Goal: Transaction & Acquisition: Purchase product/service

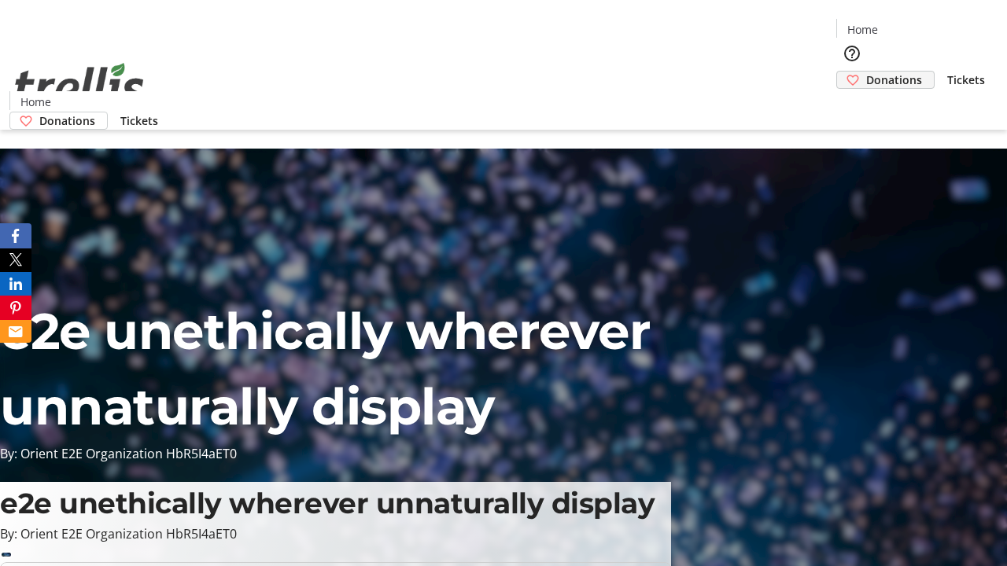
click at [866, 72] on span "Donations" at bounding box center [894, 80] width 56 height 17
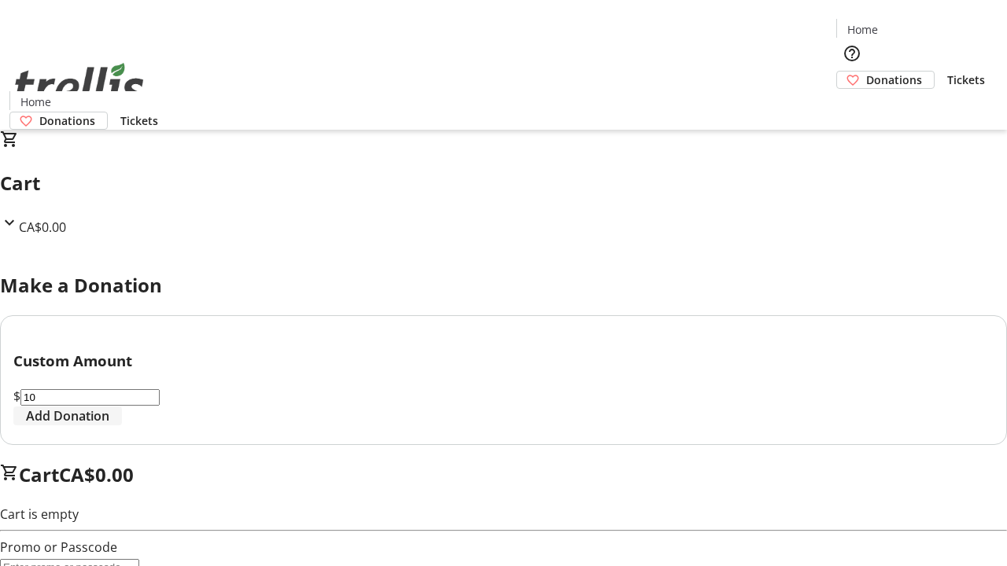
click at [109, 426] on span "Add Donation" at bounding box center [67, 416] width 83 height 19
